Goal: Ask a question

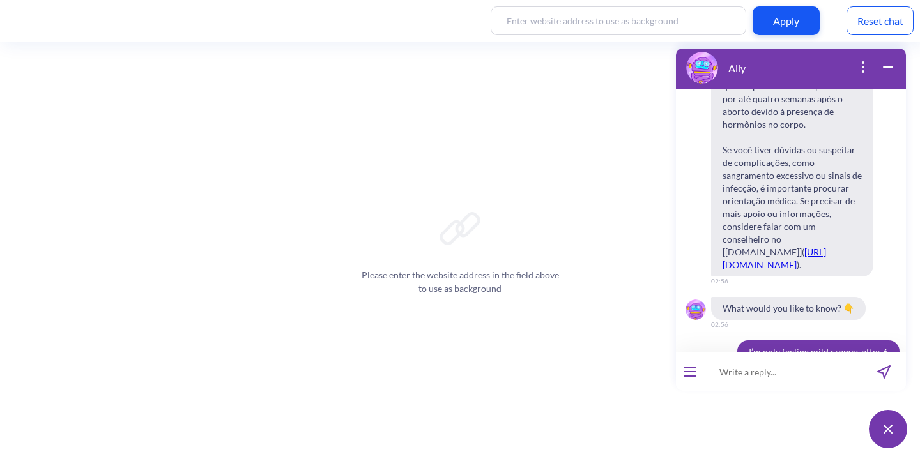
scroll to position [7179, 0]
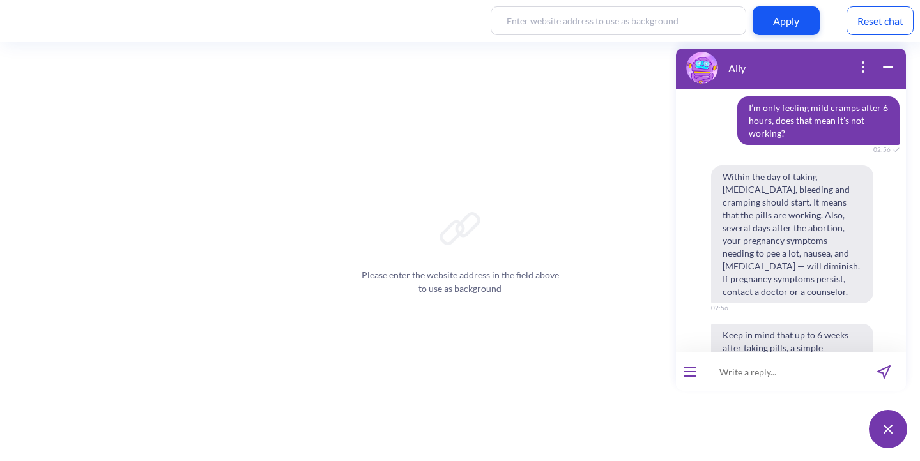
click at [748, 370] on input at bounding box center [783, 372] width 158 height 38
type input "side effects of the pills"
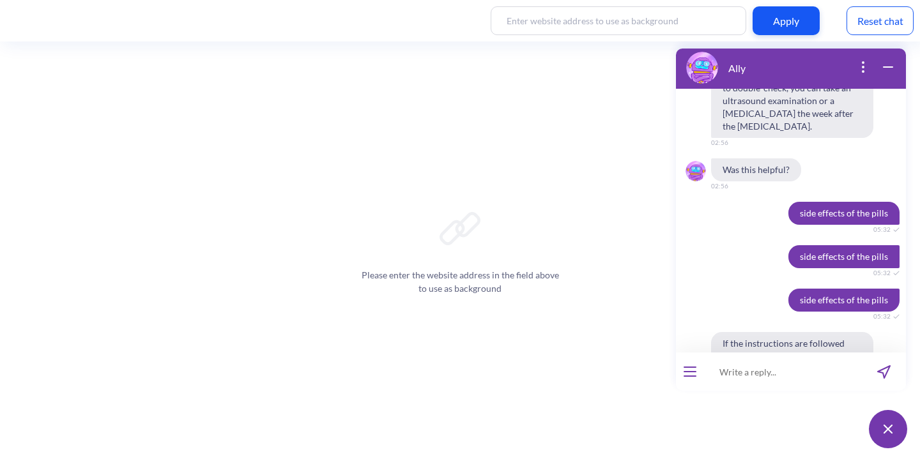
scroll to position [7464, 0]
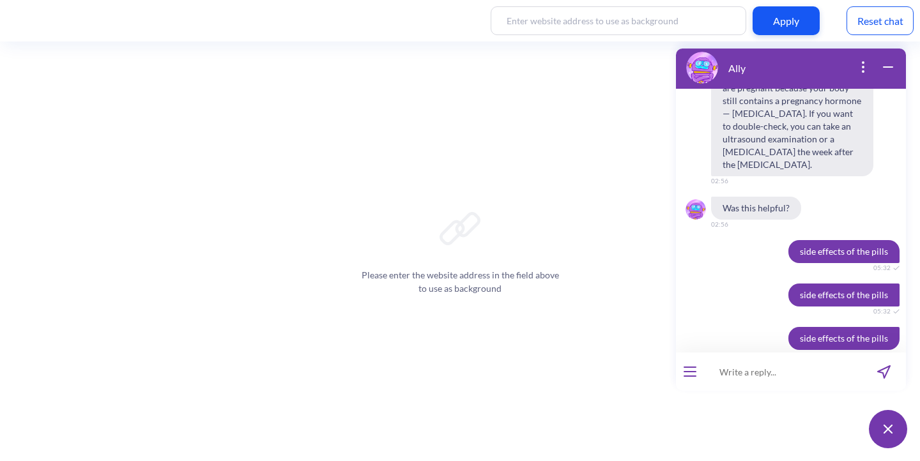
click at [768, 363] on input at bounding box center [783, 372] width 158 height 38
type input "quais são os efeitos colaterais das pilulas?"
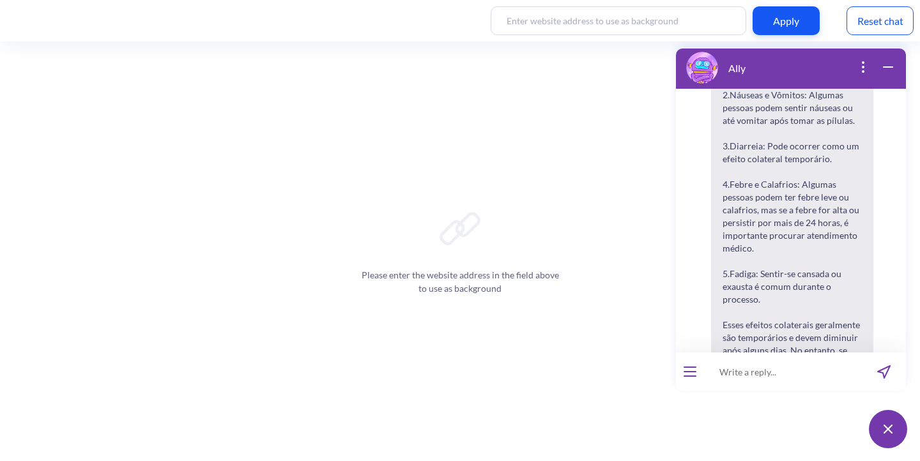
scroll to position [11598, 0]
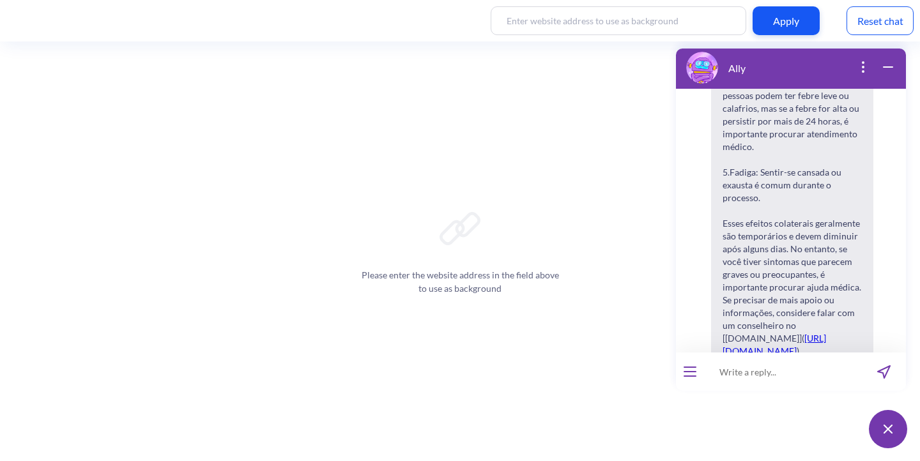
click at [889, 13] on div "Reset chat" at bounding box center [880, 20] width 67 height 29
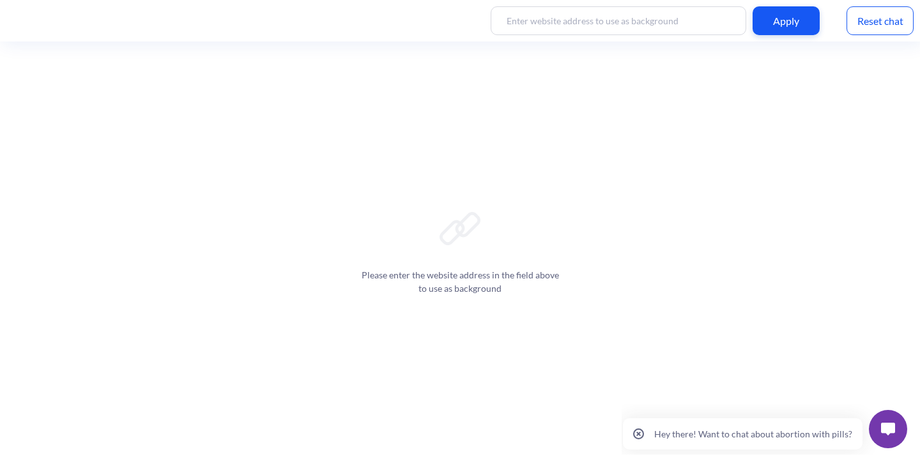
click at [883, 433] on img at bounding box center [888, 429] width 14 height 13
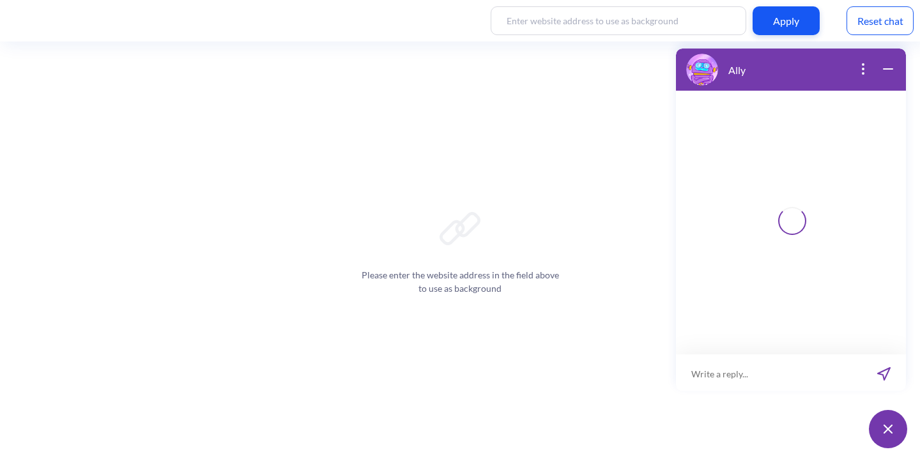
scroll to position [2, 0]
click at [752, 373] on input at bounding box center [769, 372] width 186 height 38
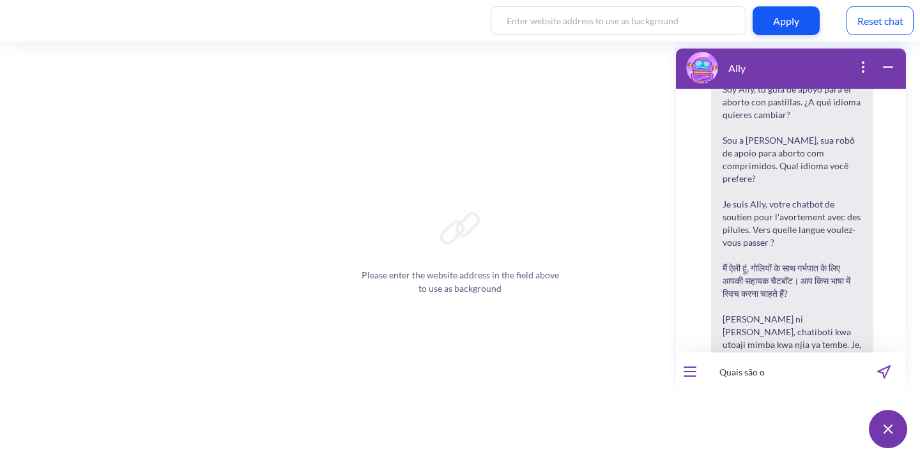
scroll to position [199, 0]
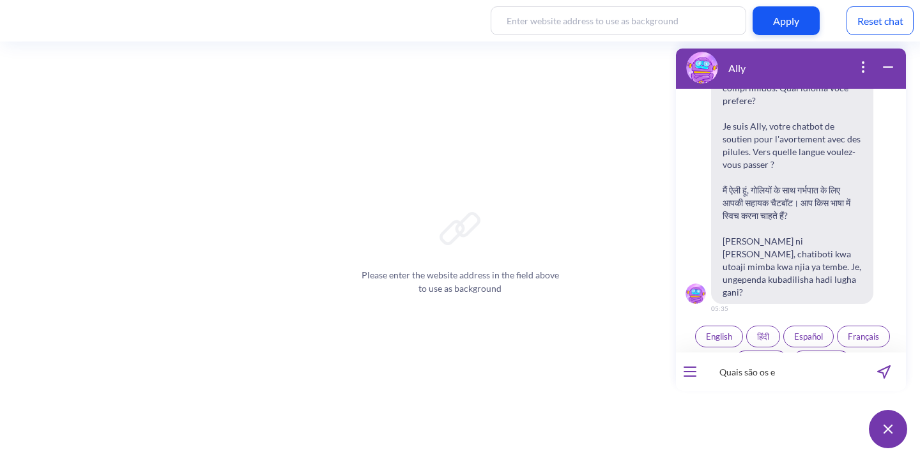
type input "Quais são os e"
type input "Quais são os efeitos colaterais das pilulas?"
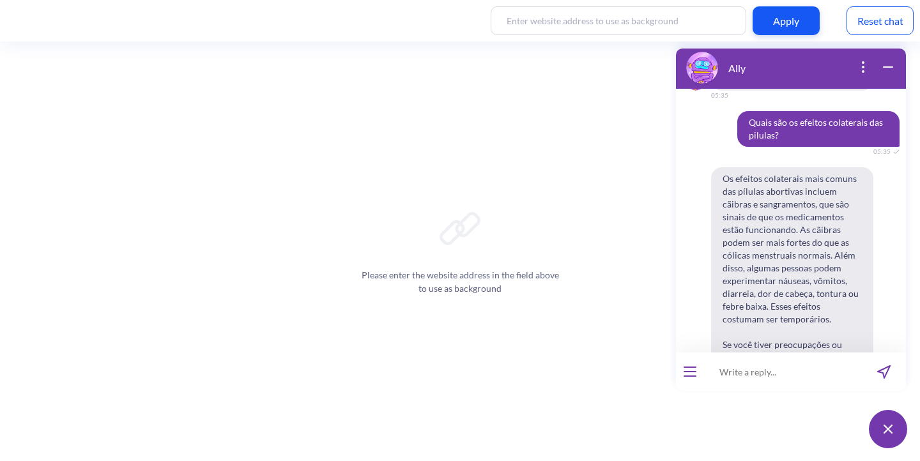
scroll to position [382, 0]
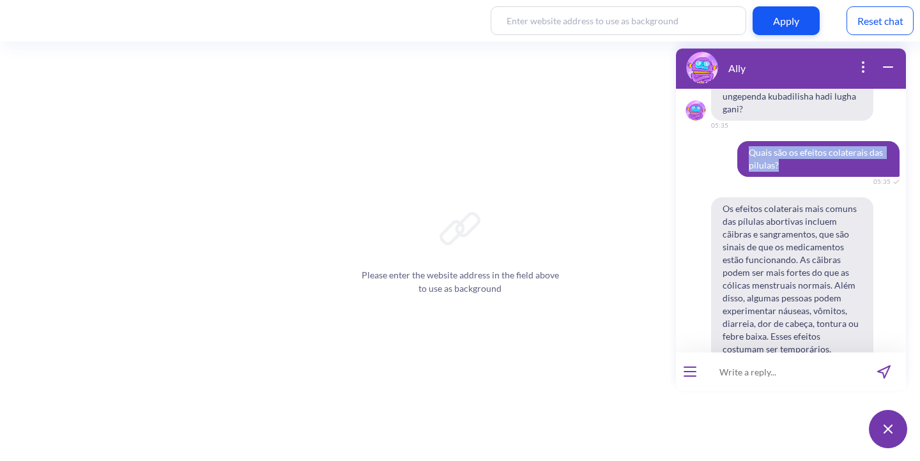
drag, startPoint x: 778, startPoint y: 139, endPoint x: 743, endPoint y: 130, distance: 37.1
click at [743, 141] on span "Quais são os efeitos colaterais das pilulas?" at bounding box center [819, 159] width 162 height 36
copy span "Quais são os efeitos colaterais das pilulas?"
click at [689, 369] on button "open menu" at bounding box center [690, 372] width 13 height 10
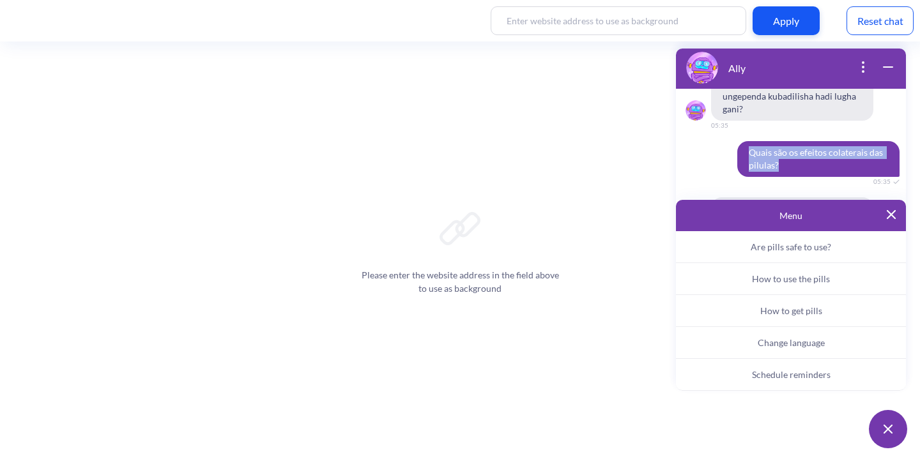
click at [801, 347] on span "Change language" at bounding box center [791, 342] width 67 height 11
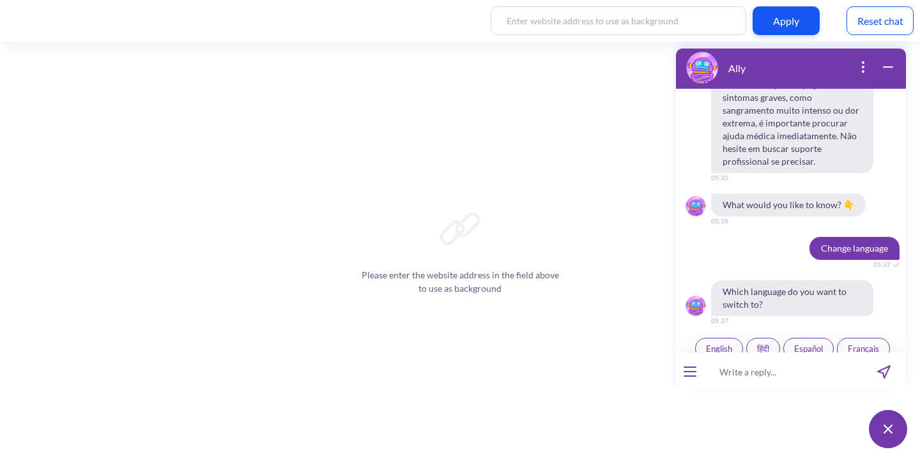
scroll to position [685, 0]
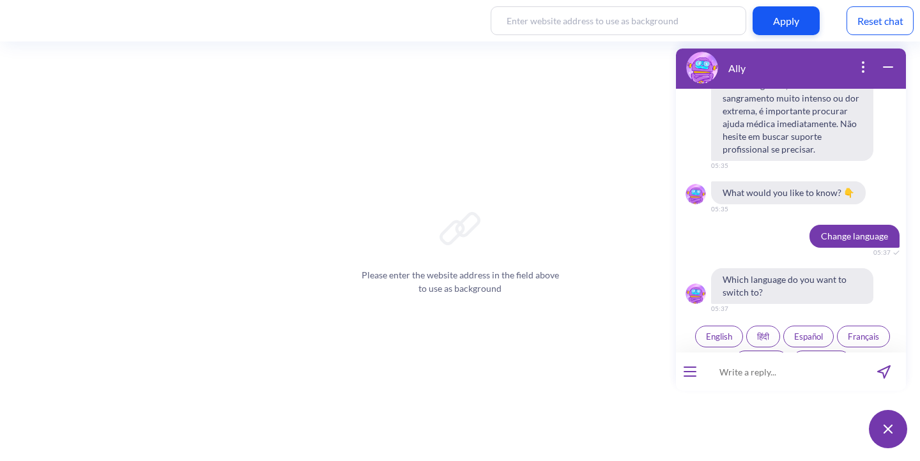
click at [830, 357] on span "Português" at bounding box center [822, 362] width 38 height 10
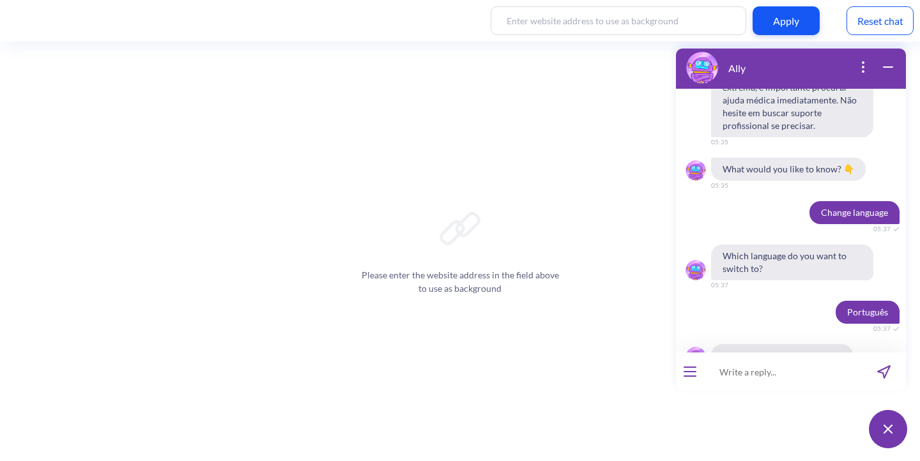
click at [796, 371] on input at bounding box center [783, 372] width 158 height 38
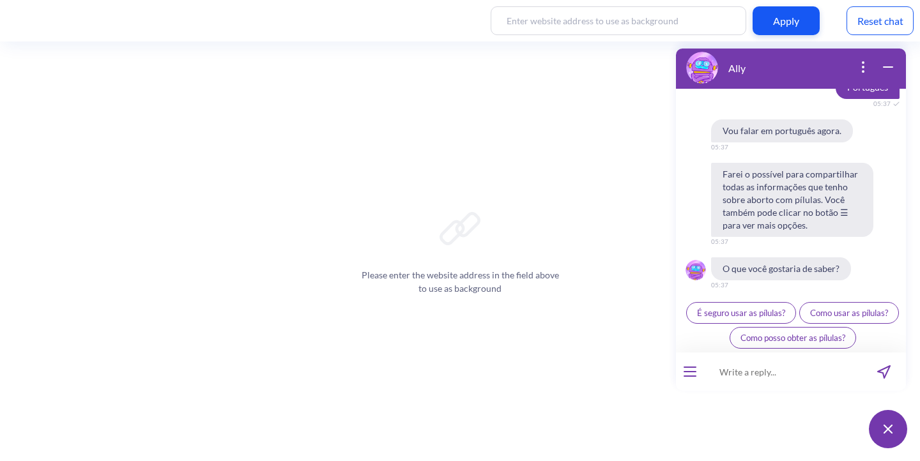
scroll to position [934, 0]
click at [796, 371] on input at bounding box center [783, 372] width 158 height 38
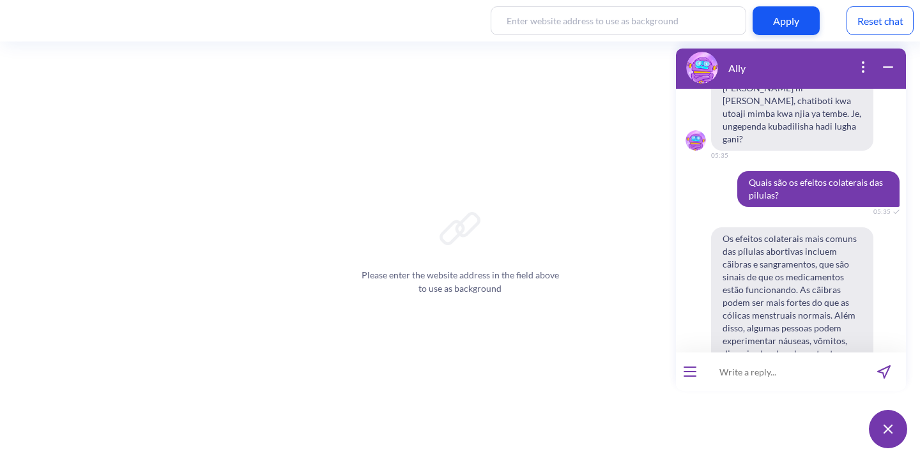
scroll to position [235, 0]
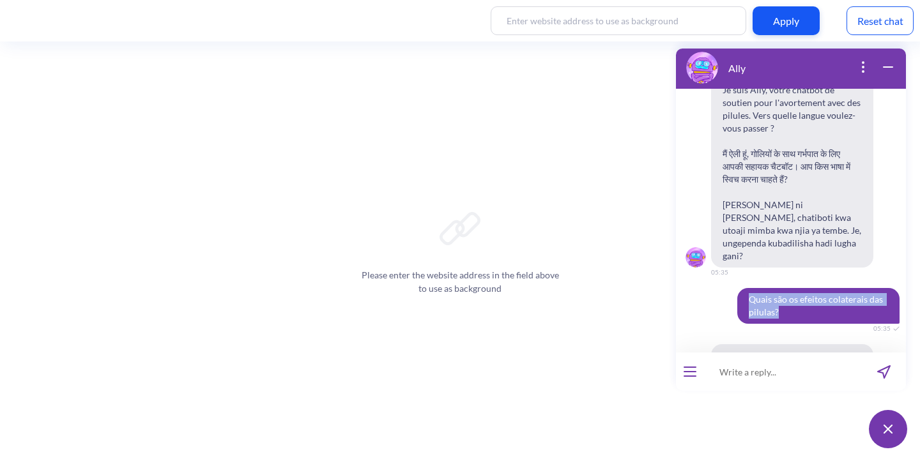
drag, startPoint x: 775, startPoint y: 284, endPoint x: 736, endPoint y: 269, distance: 41.9
click at [738, 288] on span "Quais são os efeitos colaterais das pilulas?" at bounding box center [819, 306] width 162 height 36
copy span "Quais são os efeitos colaterais das pilulas?"
click at [731, 386] on input at bounding box center [783, 372] width 158 height 38
paste input "Quais são os efeitos colaterais das pilulas?"
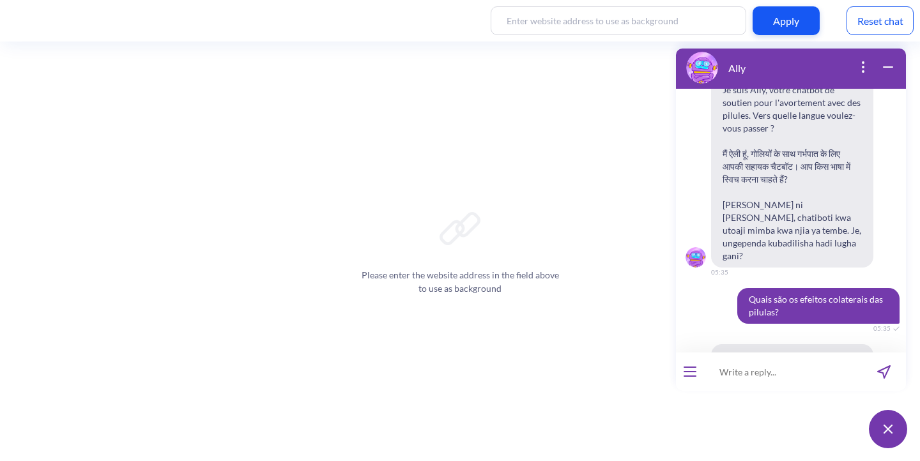
type input "Quais são os efeitos colaterais das pilulas?"
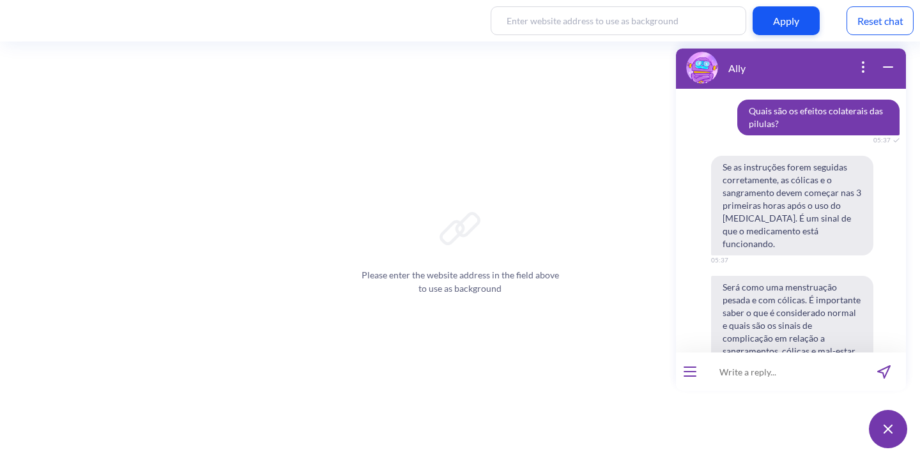
scroll to position [1212, 0]
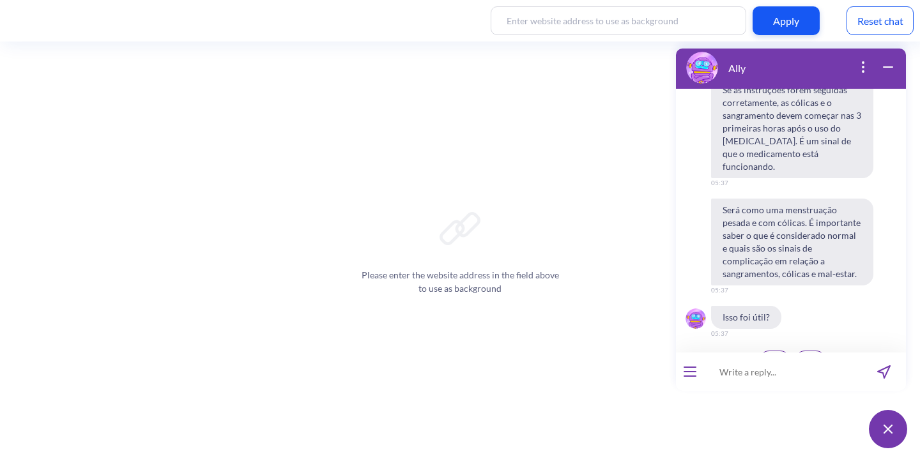
click at [805, 357] on span "👎" at bounding box center [810, 362] width 11 height 10
click at [770, 369] on input at bounding box center [783, 372] width 158 height 38
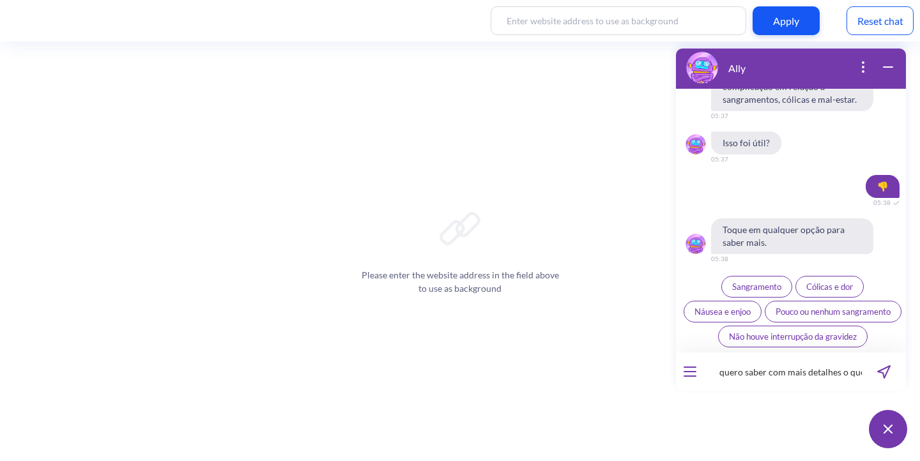
scroll to position [0, 0]
type input "quero saber com mais detalhes o que es"
type input "quero saber com mais detalhes o que esperar após tomar os remedios"
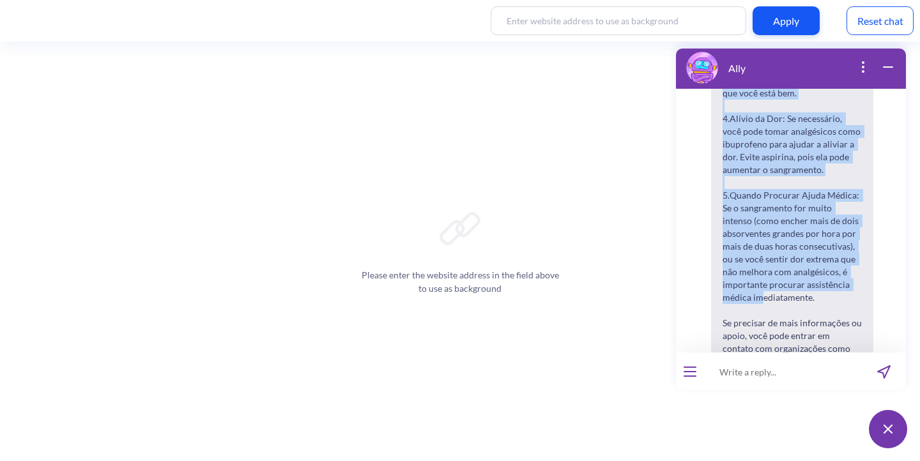
scroll to position [2208, 0]
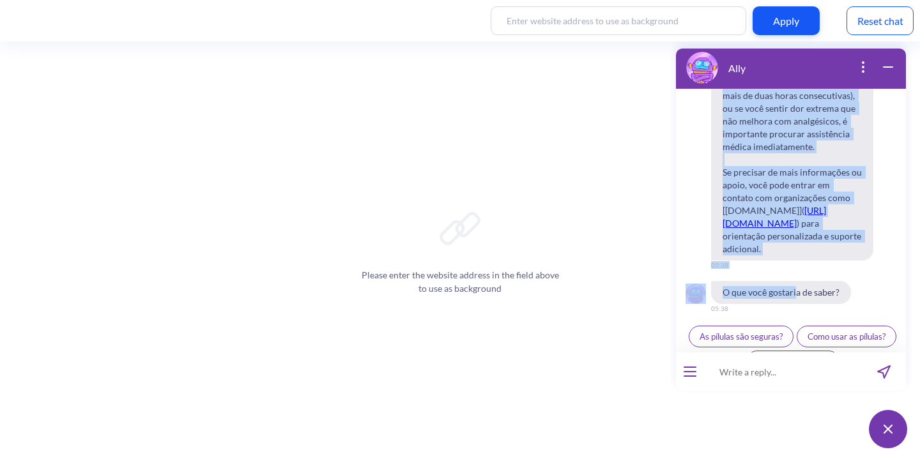
drag, startPoint x: 723, startPoint y: 159, endPoint x: 859, endPoint y: 215, distance: 147.5
copy div "Lore ipsum do sitamet consectet, adip elit seddoei tem incid ut laboree dol mag…"
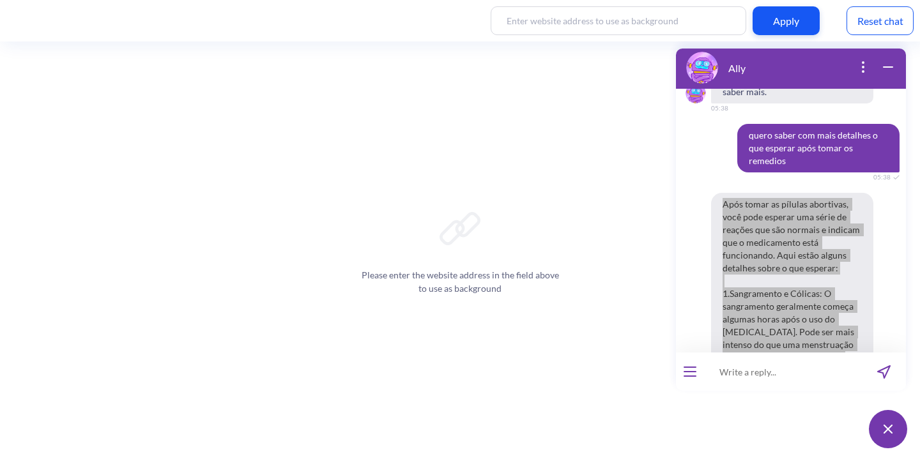
scroll to position [1538, 0]
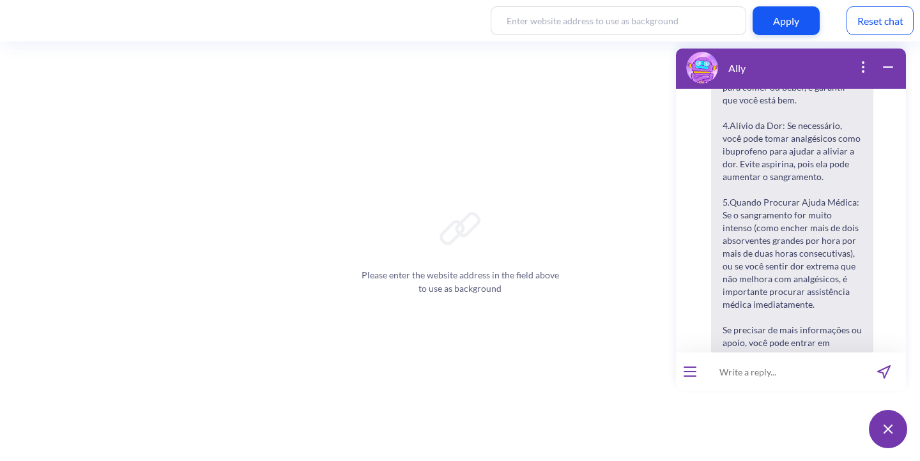
scroll to position [2051, 0]
